Goal: Information Seeking & Learning: Learn about a topic

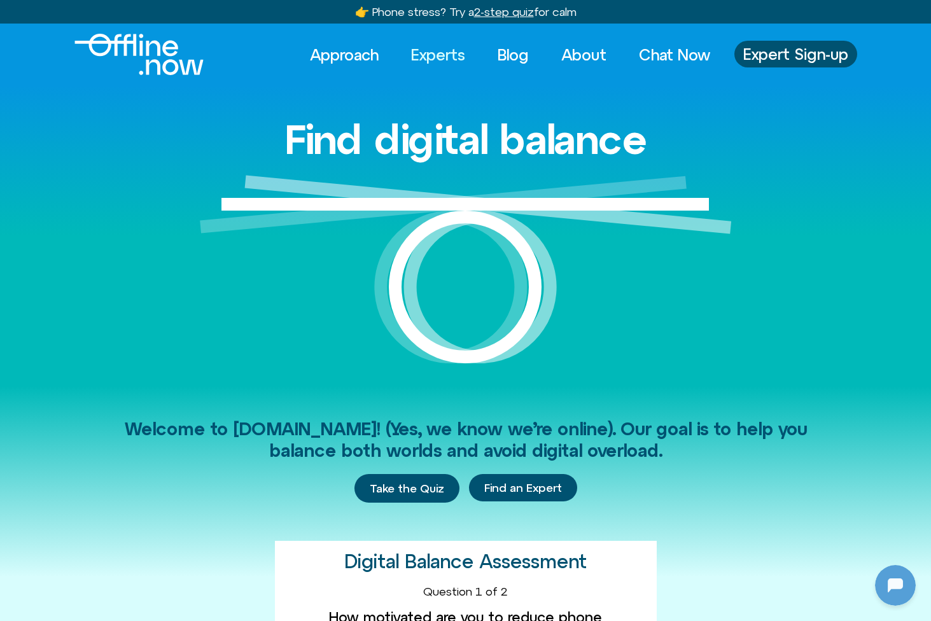
scroll to position [-1, 0]
click at [435, 53] on link "Experts" at bounding box center [438, 55] width 77 height 28
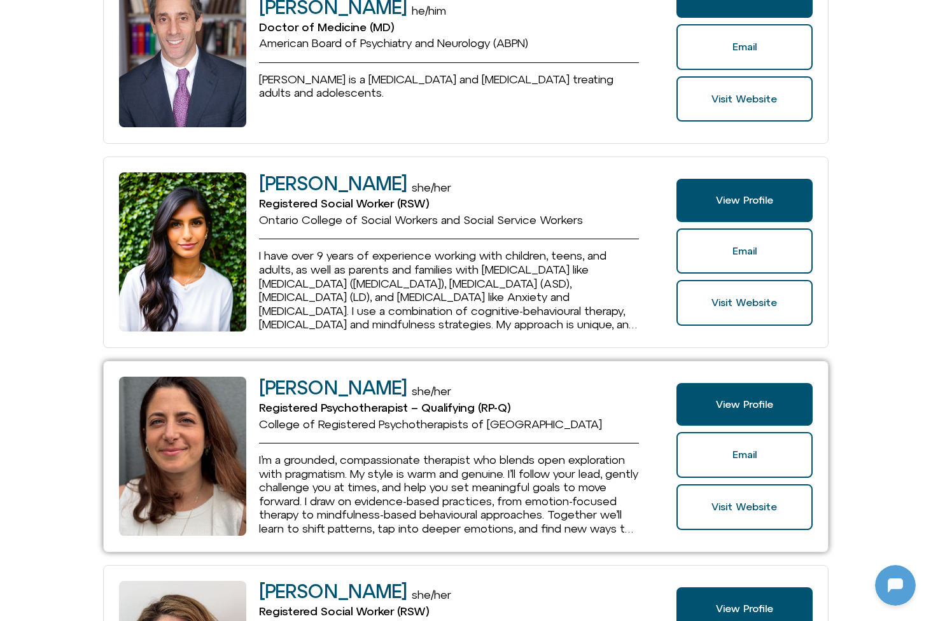
scroll to position [630, 0]
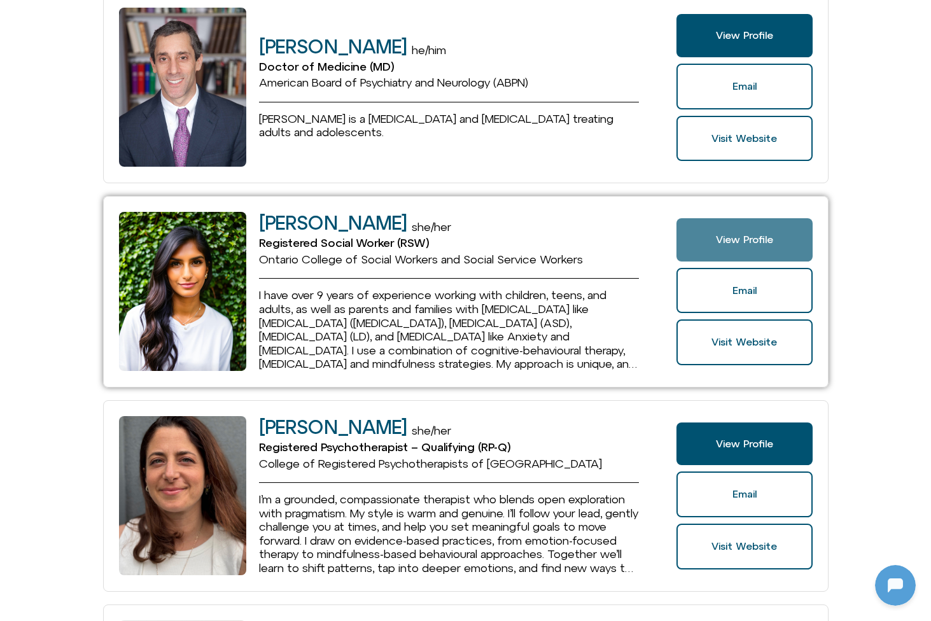
click at [735, 241] on link "View Profile" at bounding box center [745, 239] width 136 height 43
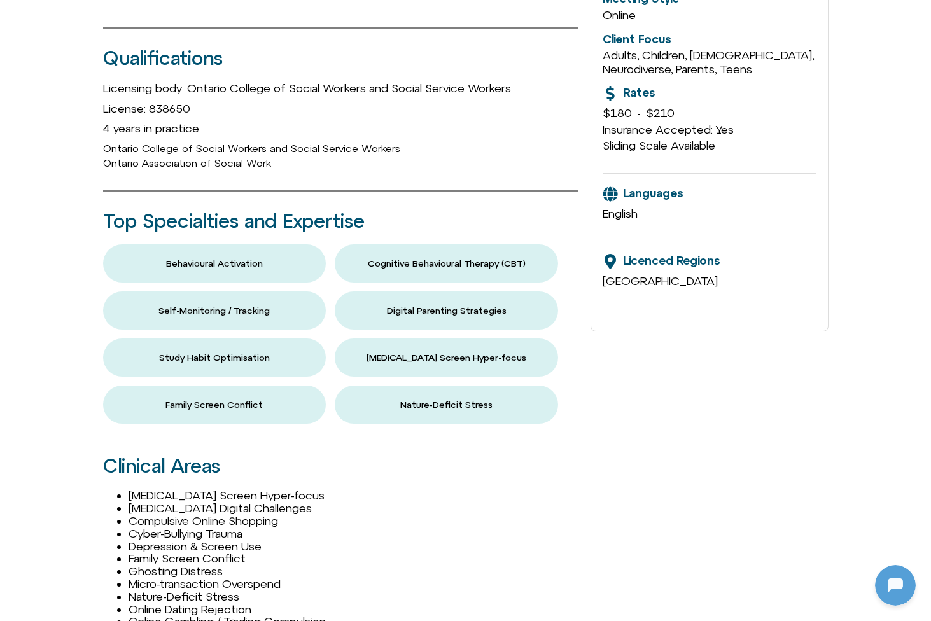
scroll to position [677, 0]
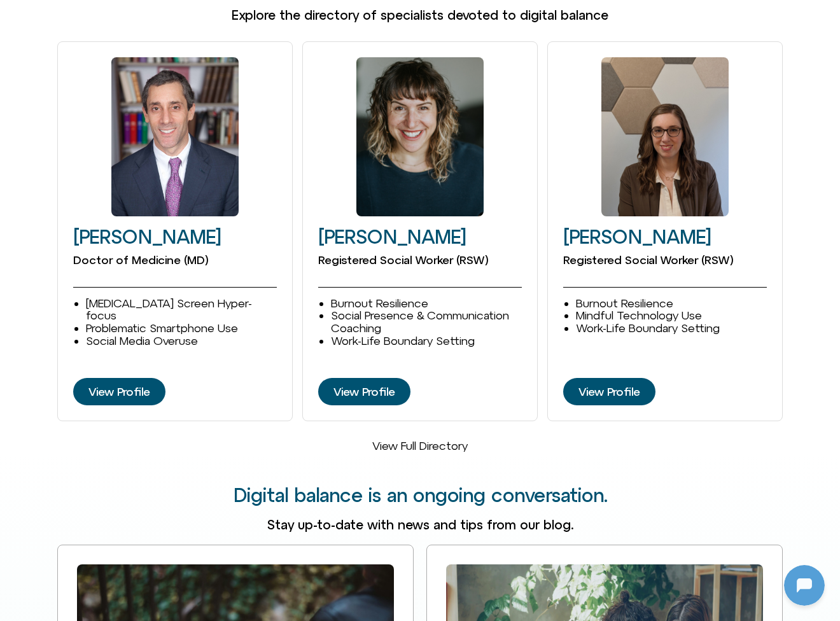
scroll to position [1749, 0]
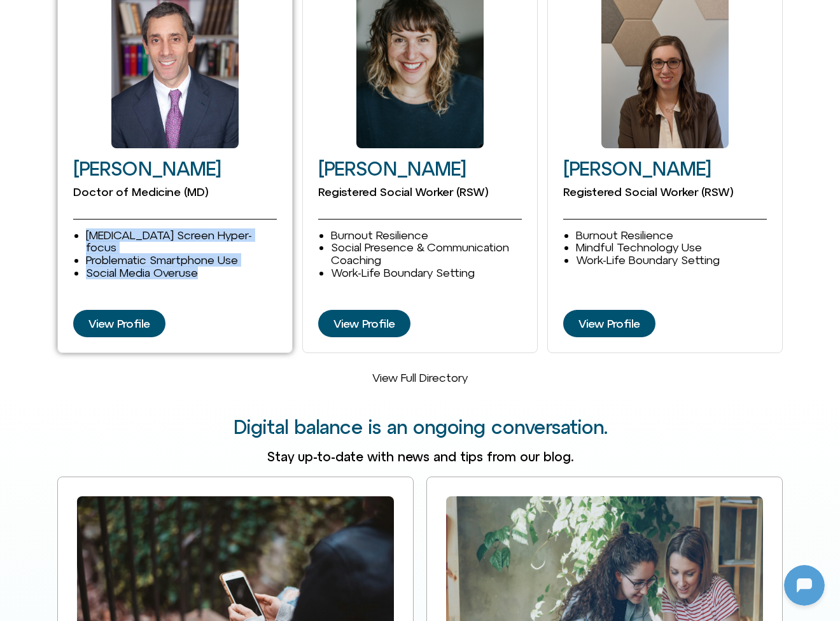
drag, startPoint x: 206, startPoint y: 238, endPoint x: 77, endPoint y: 212, distance: 131.2
click at [86, 229] on ul "ADHD Screen Hyper-focus Problematic Smartphone Use Social Media Overuse" at bounding box center [181, 254] width 191 height 50
copy ul "ADHD Screen Hyper-focus Problematic Smartphone Use Social Media Overuse"
